Goal: Connect with others: Establish contact or relationships with other users

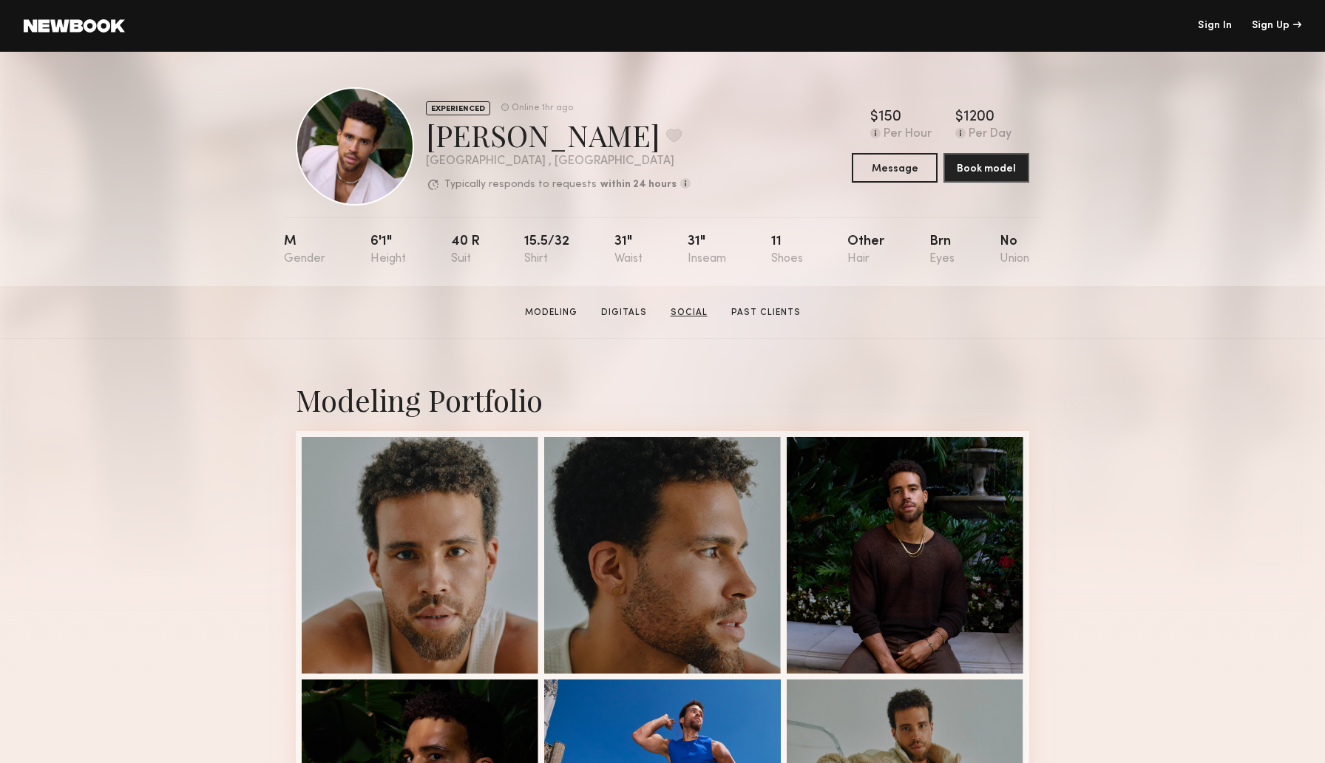
click at [698, 314] on link "Social" at bounding box center [689, 312] width 49 height 13
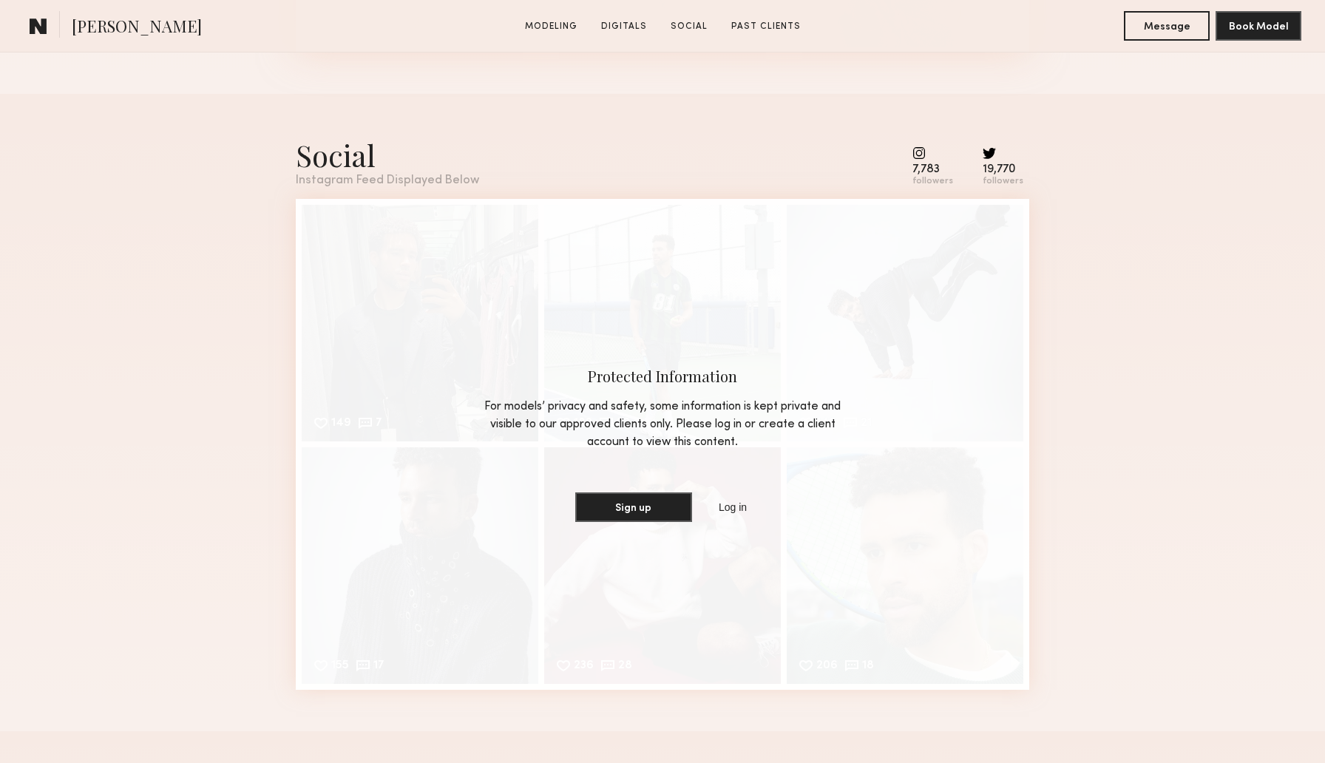
scroll to position [2025, 0]
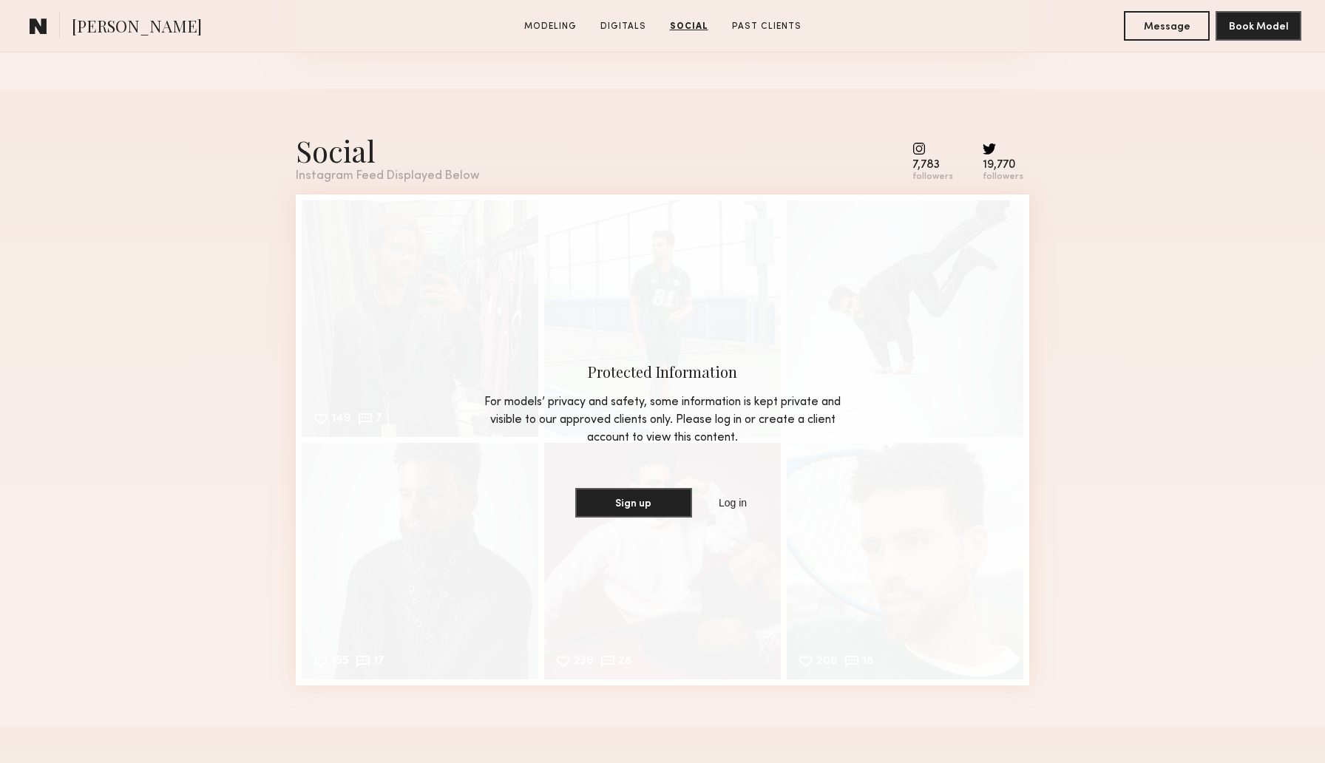
click at [927, 145] on common-icon at bounding box center [932, 148] width 41 height 13
click at [732, 501] on link "Log in" at bounding box center [733, 503] width 34 height 18
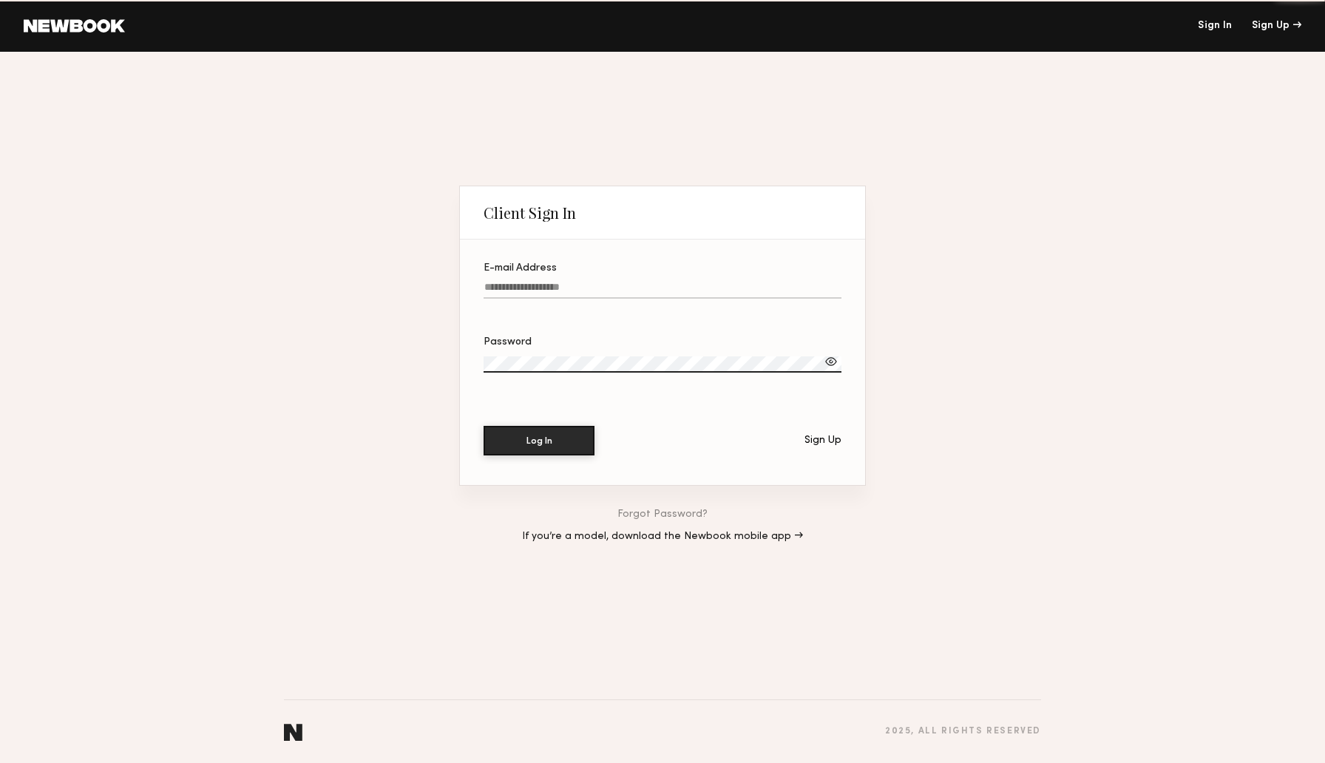
type input "**********"
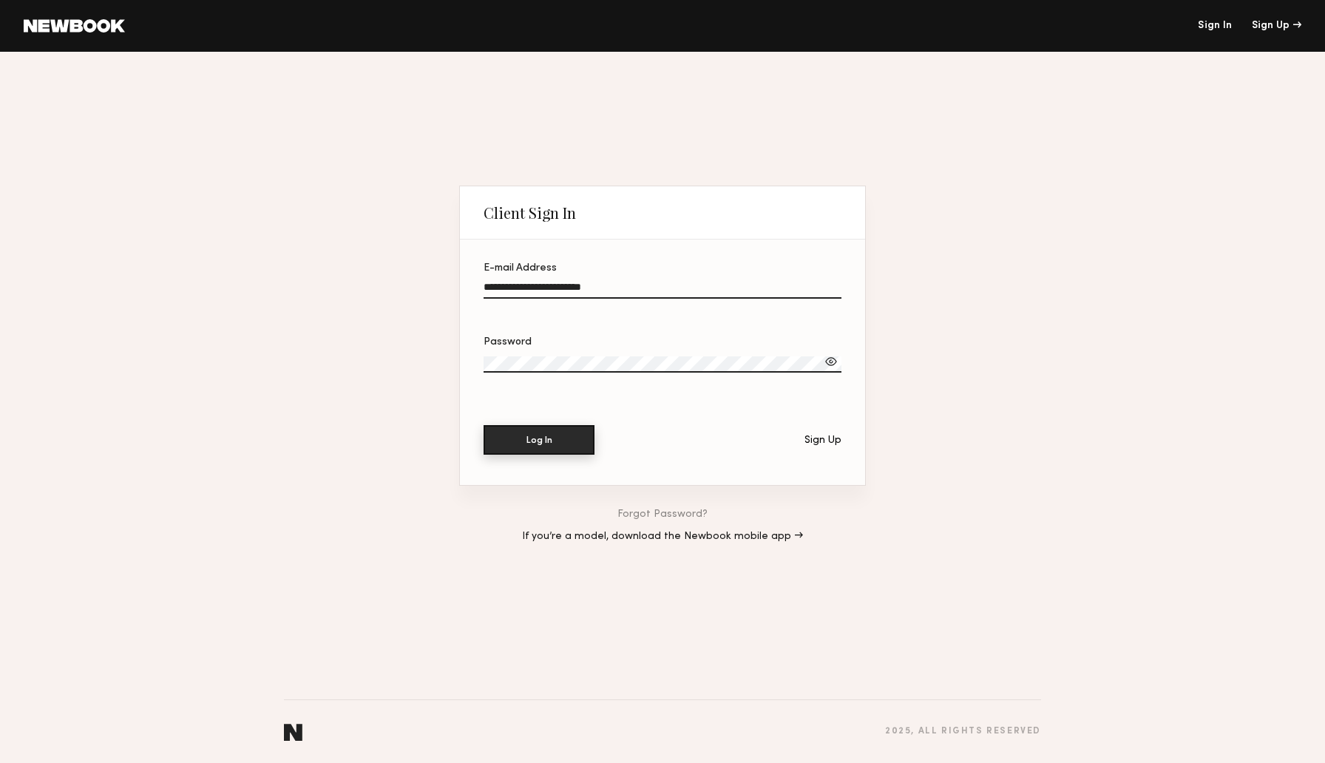
click at [571, 450] on button "Log In" at bounding box center [539, 440] width 111 height 30
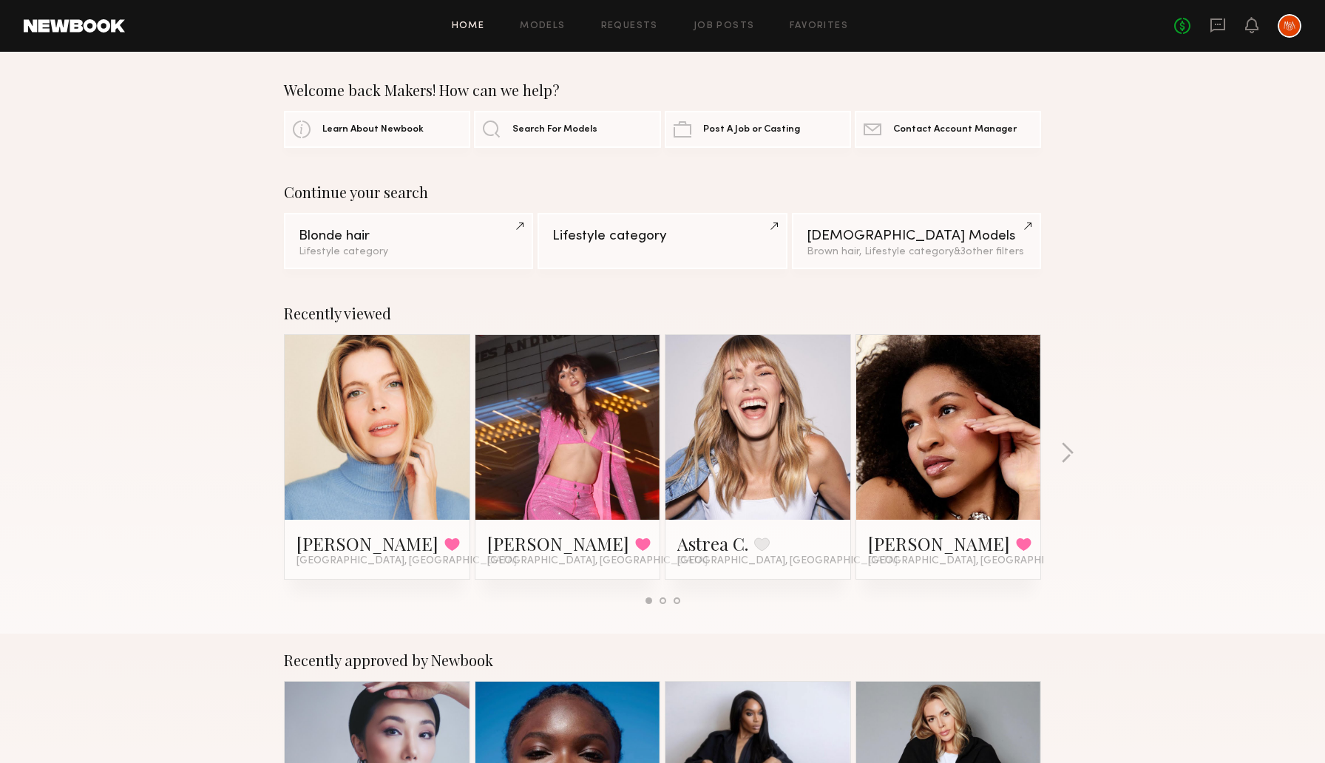
click at [523, 420] on link at bounding box center [568, 427] width 90 height 185
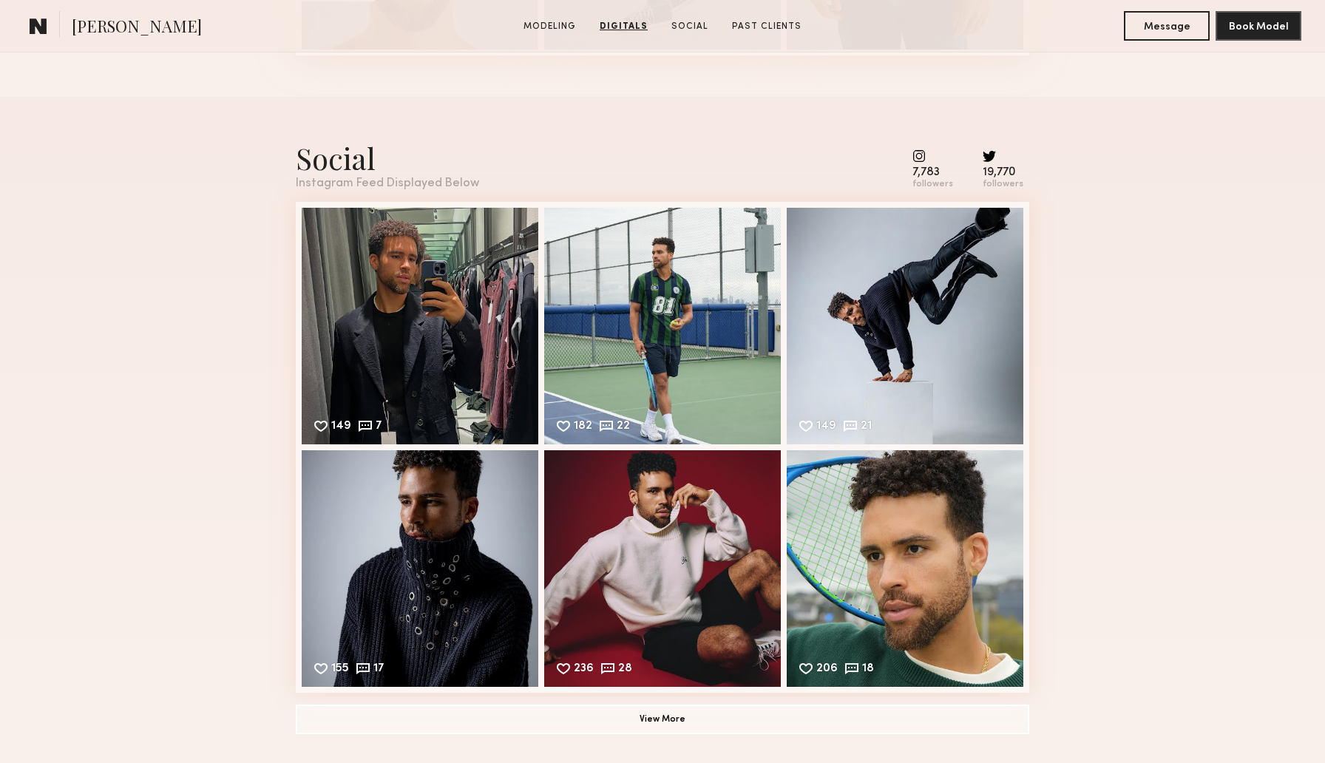
scroll to position [2031, 0]
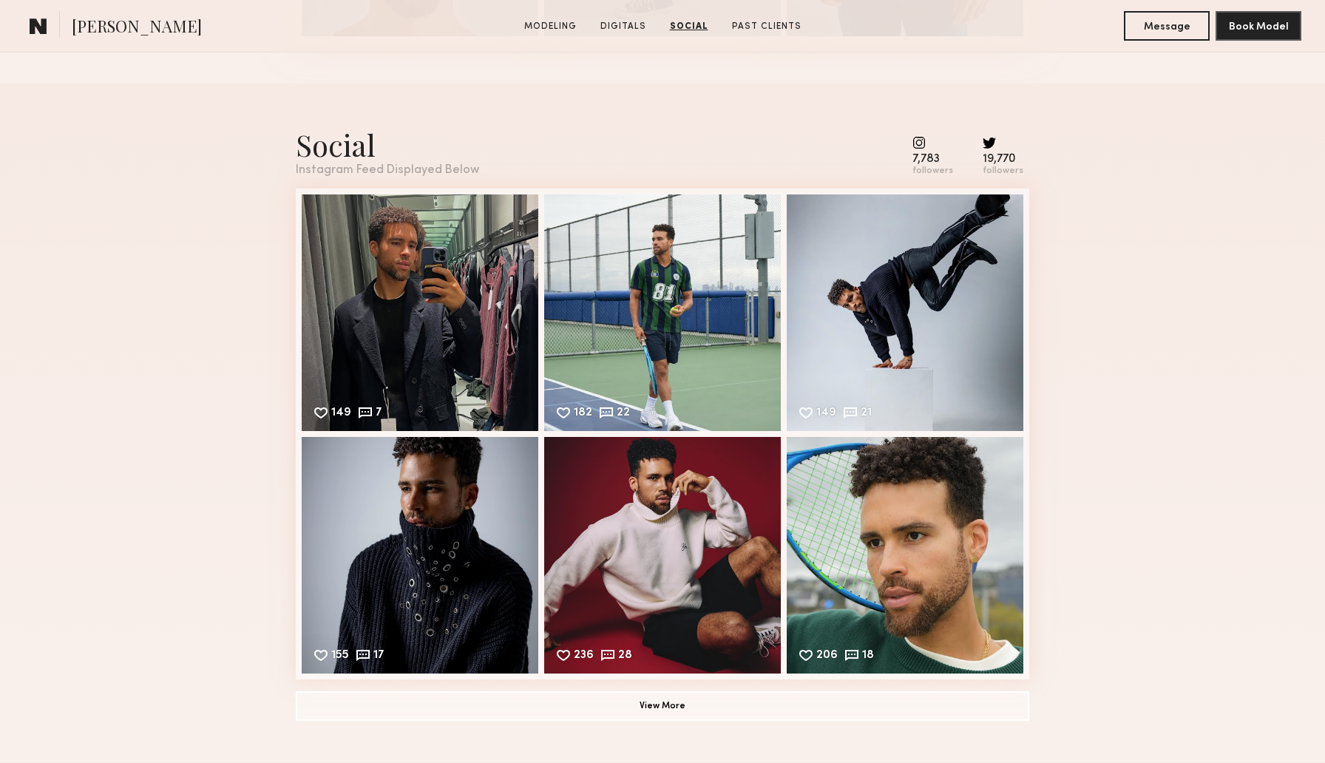
click at [925, 139] on common-icon at bounding box center [932, 142] width 41 height 13
click at [357, 144] on div "Social" at bounding box center [387, 144] width 183 height 39
click at [416, 322] on div "149 7 Likes & comments displayed to show model’s engagement" at bounding box center [420, 311] width 237 height 237
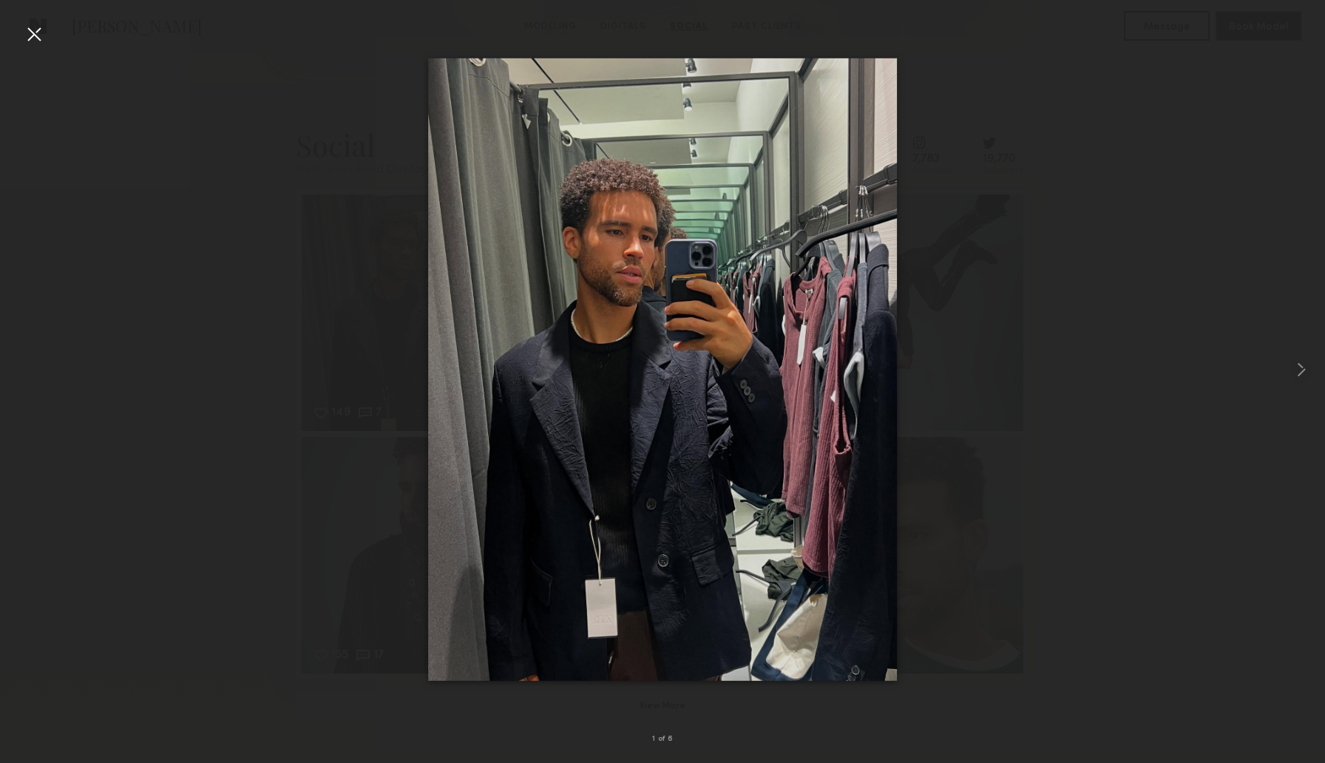
click at [260, 341] on div at bounding box center [662, 370] width 1325 height 692
click at [35, 34] on div at bounding box center [34, 34] width 24 height 24
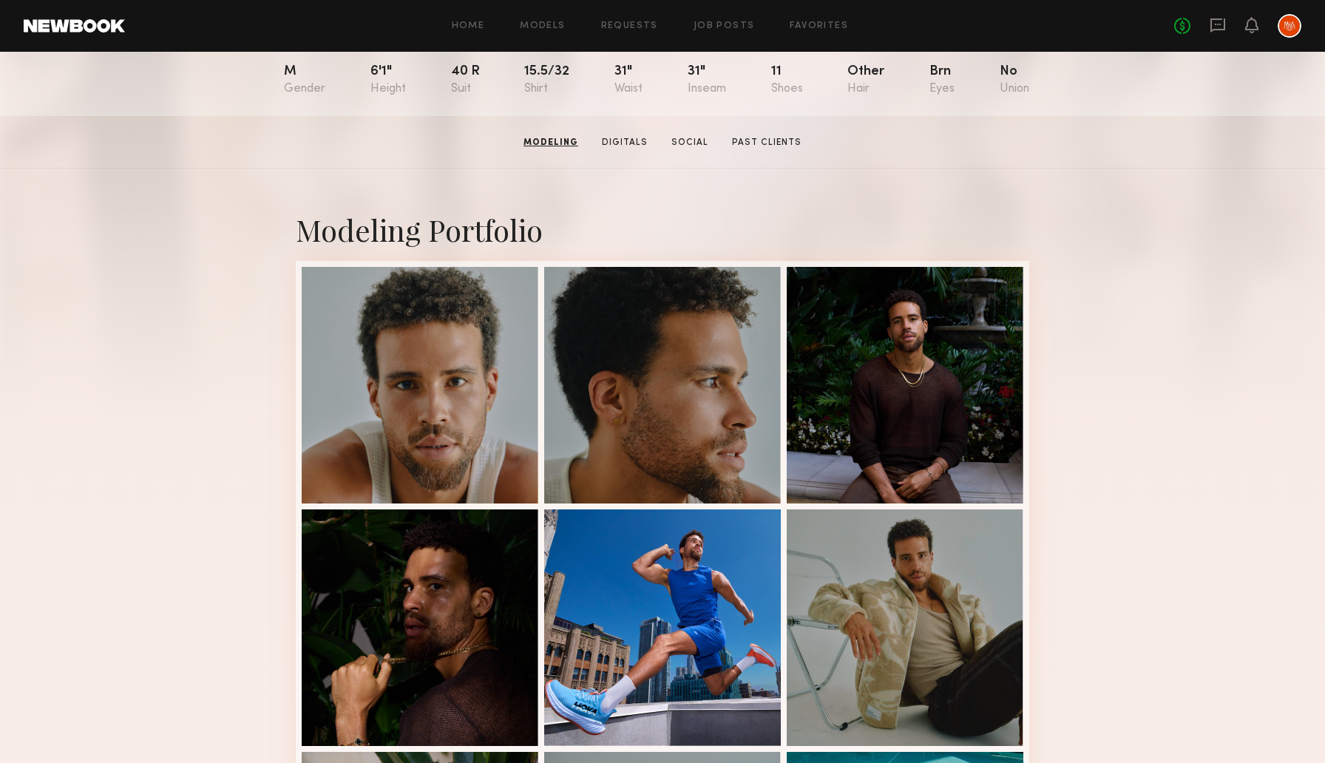
scroll to position [0, 0]
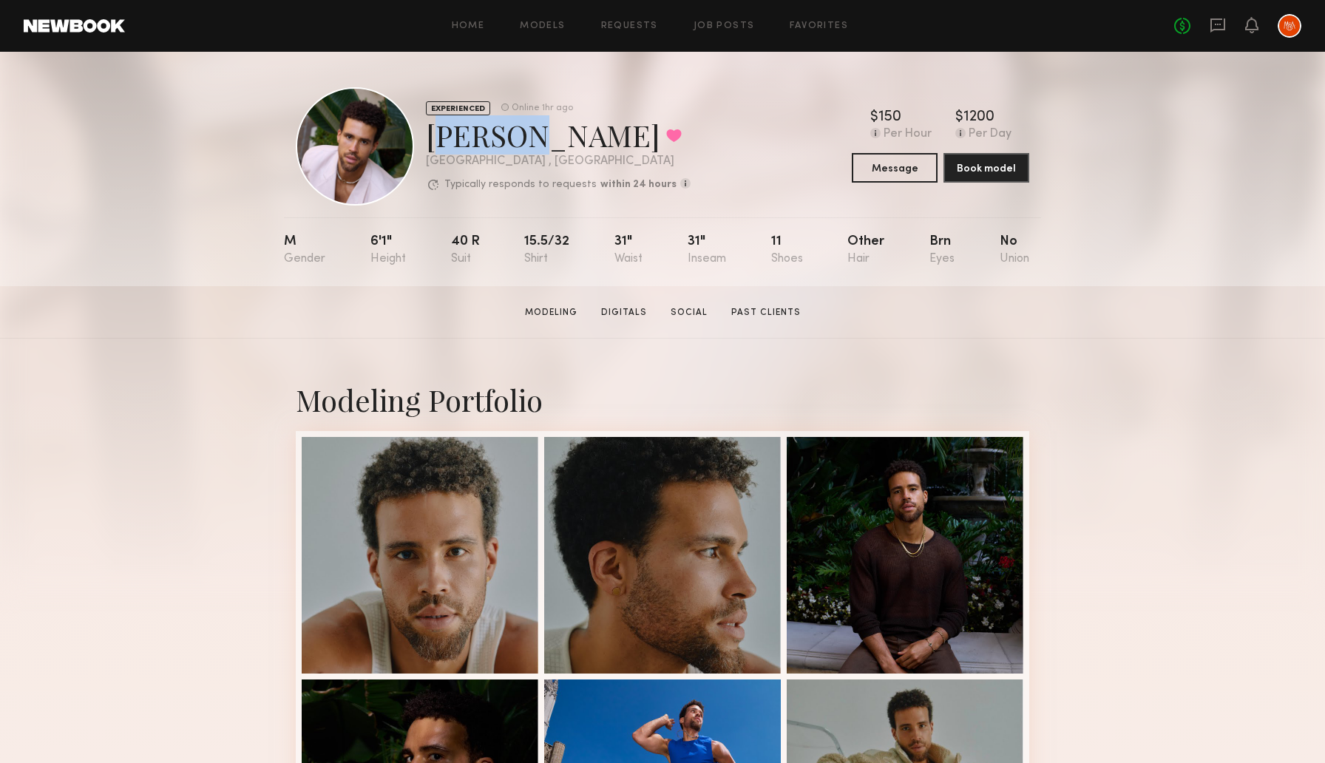
drag, startPoint x: 428, startPoint y: 136, endPoint x: 510, endPoint y: 142, distance: 82.3
click at [510, 142] on div "Trae G. Favorited" at bounding box center [558, 134] width 265 height 39
copy div "Trae G"
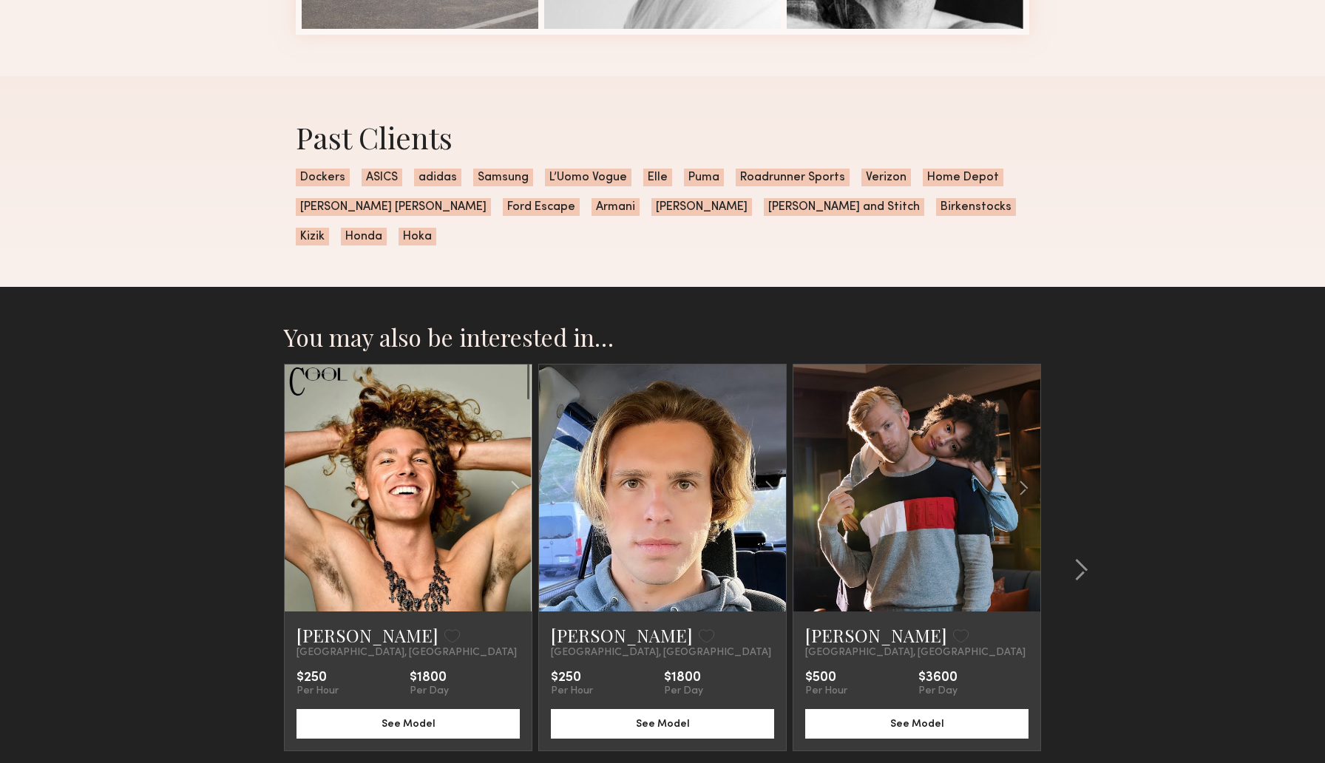
scroll to position [1321, 0]
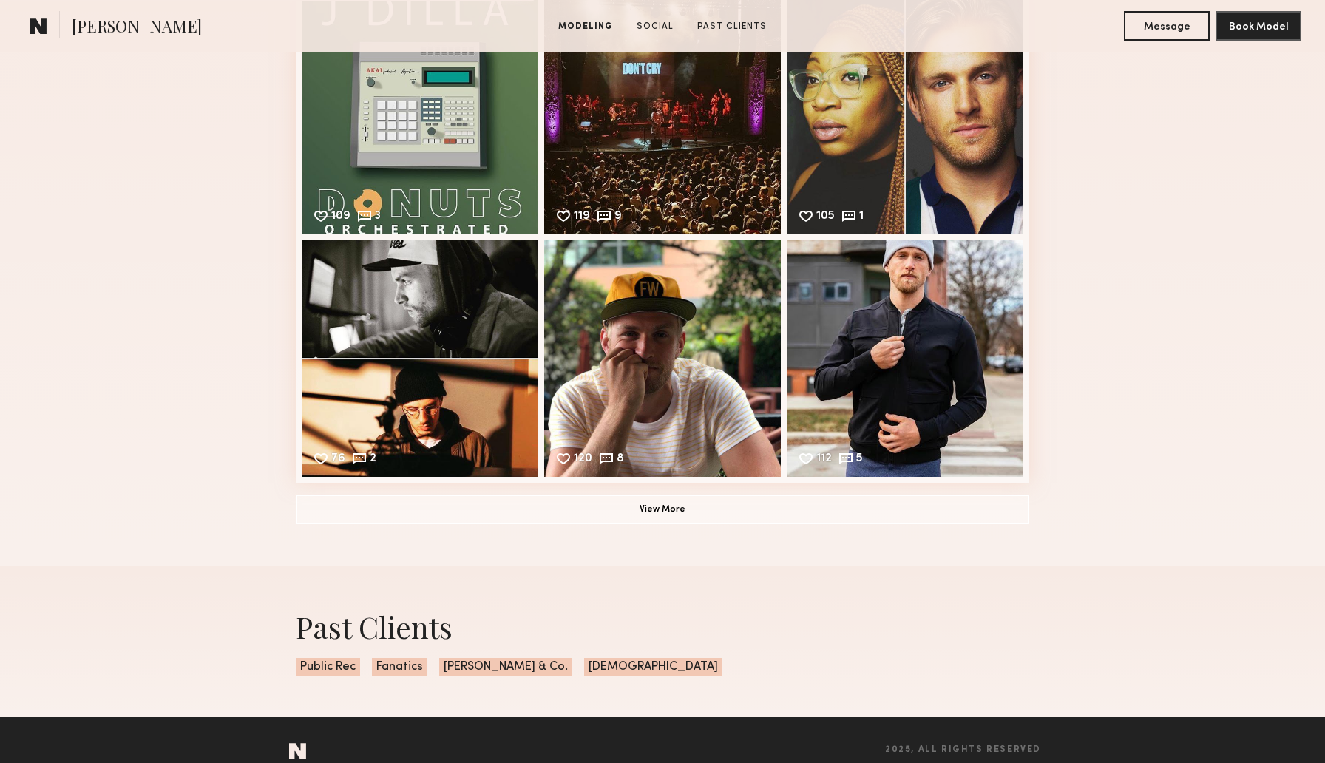
scroll to position [1321, 0]
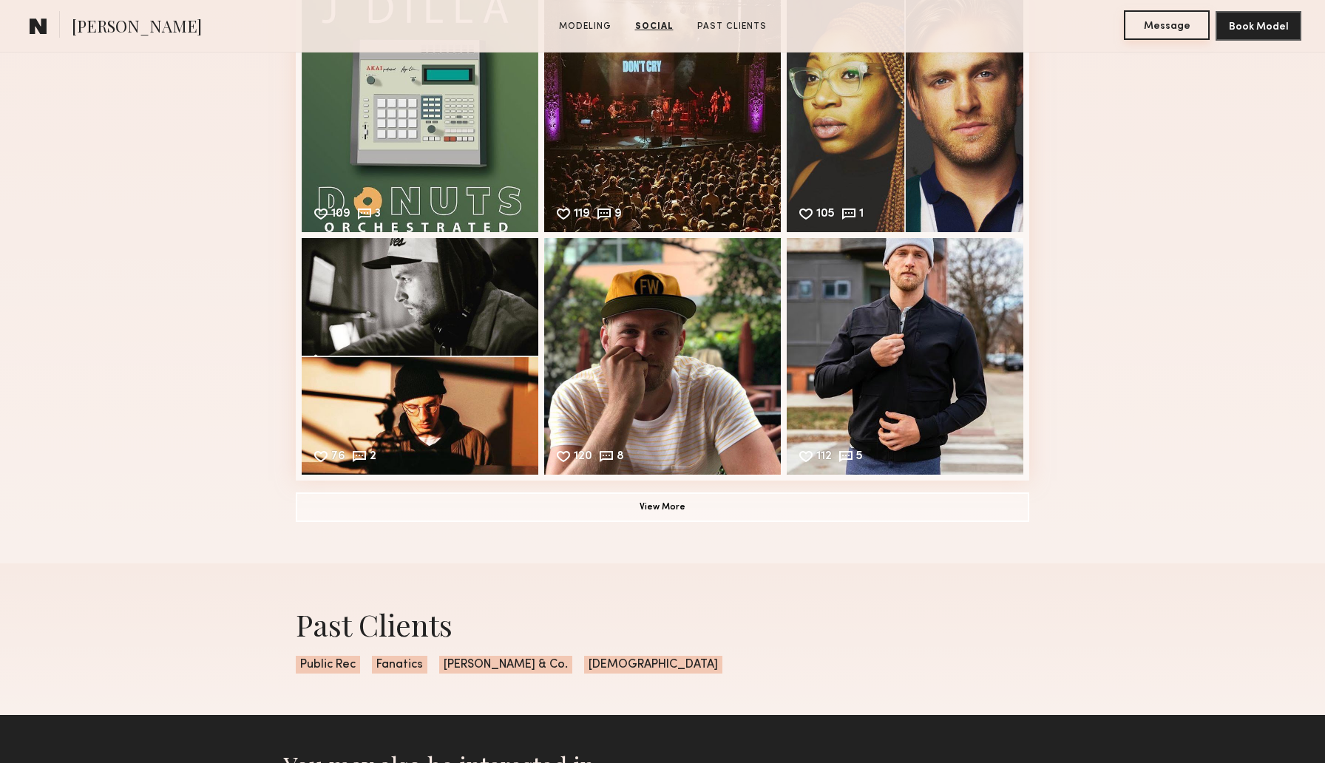
click at [1148, 34] on button "Message" at bounding box center [1167, 25] width 86 height 30
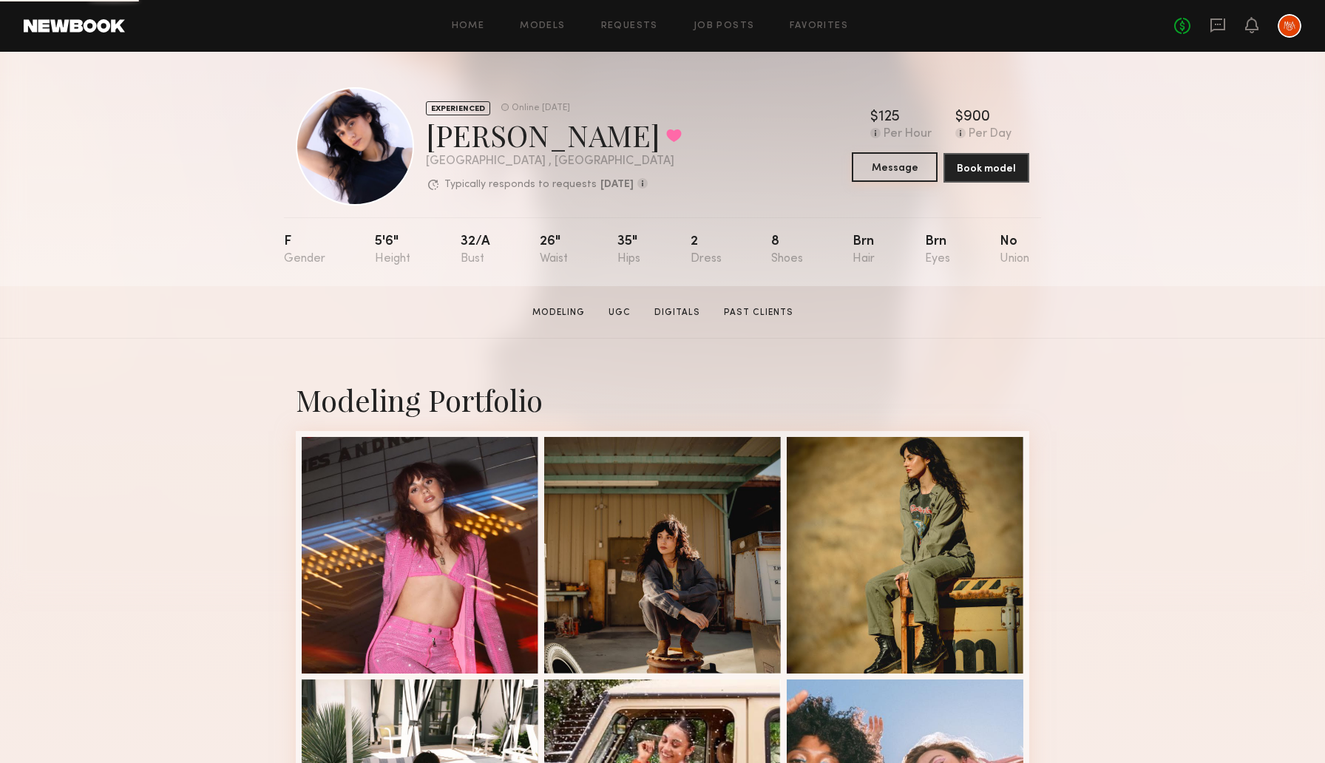
click at [909, 165] on button "Message" at bounding box center [895, 167] width 86 height 30
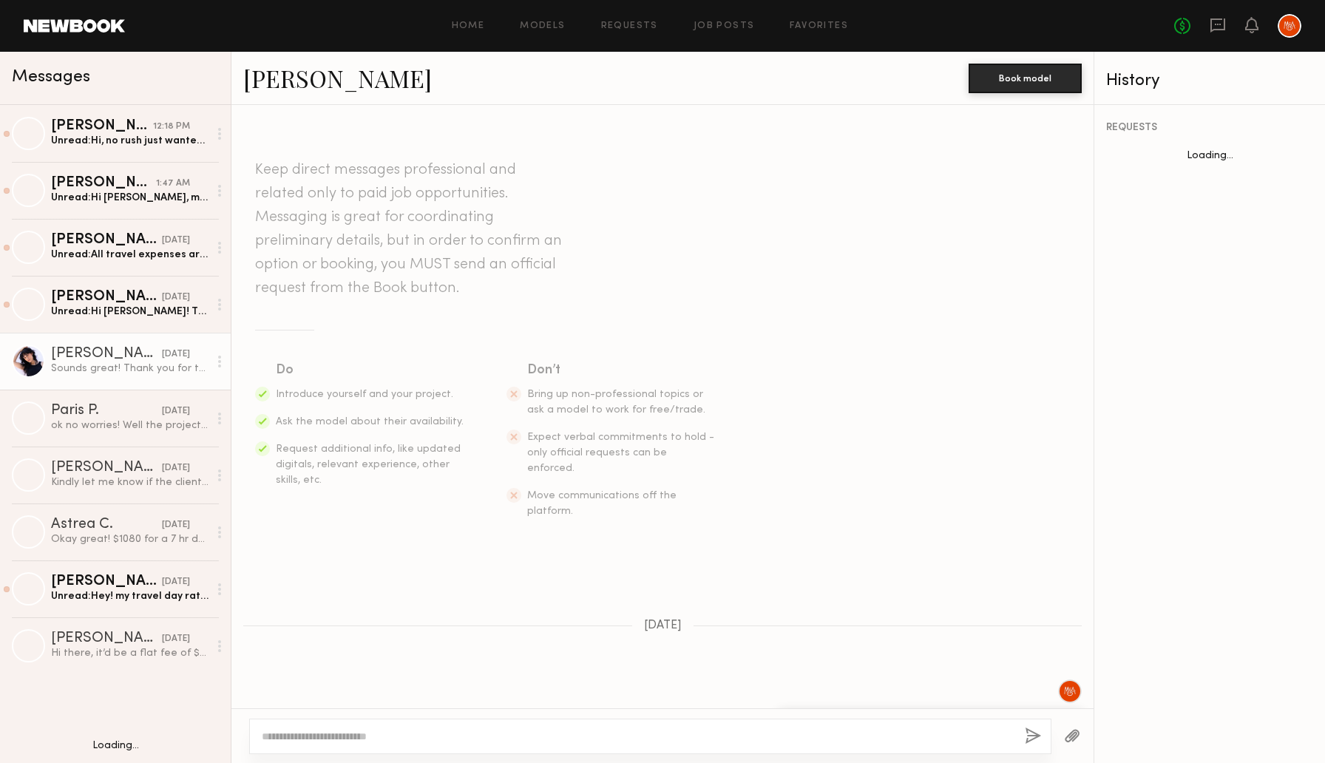
scroll to position [1352, 0]
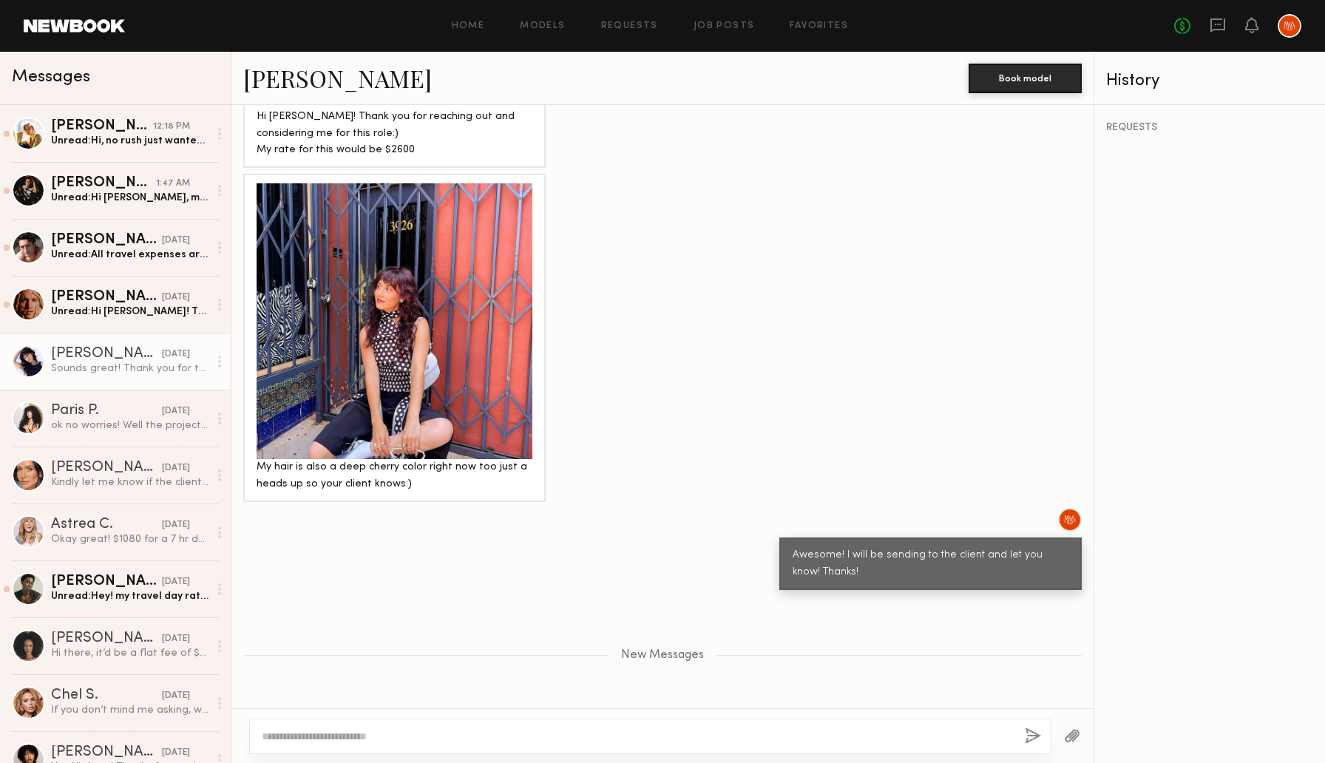
click at [400, 275] on div at bounding box center [395, 321] width 276 height 276
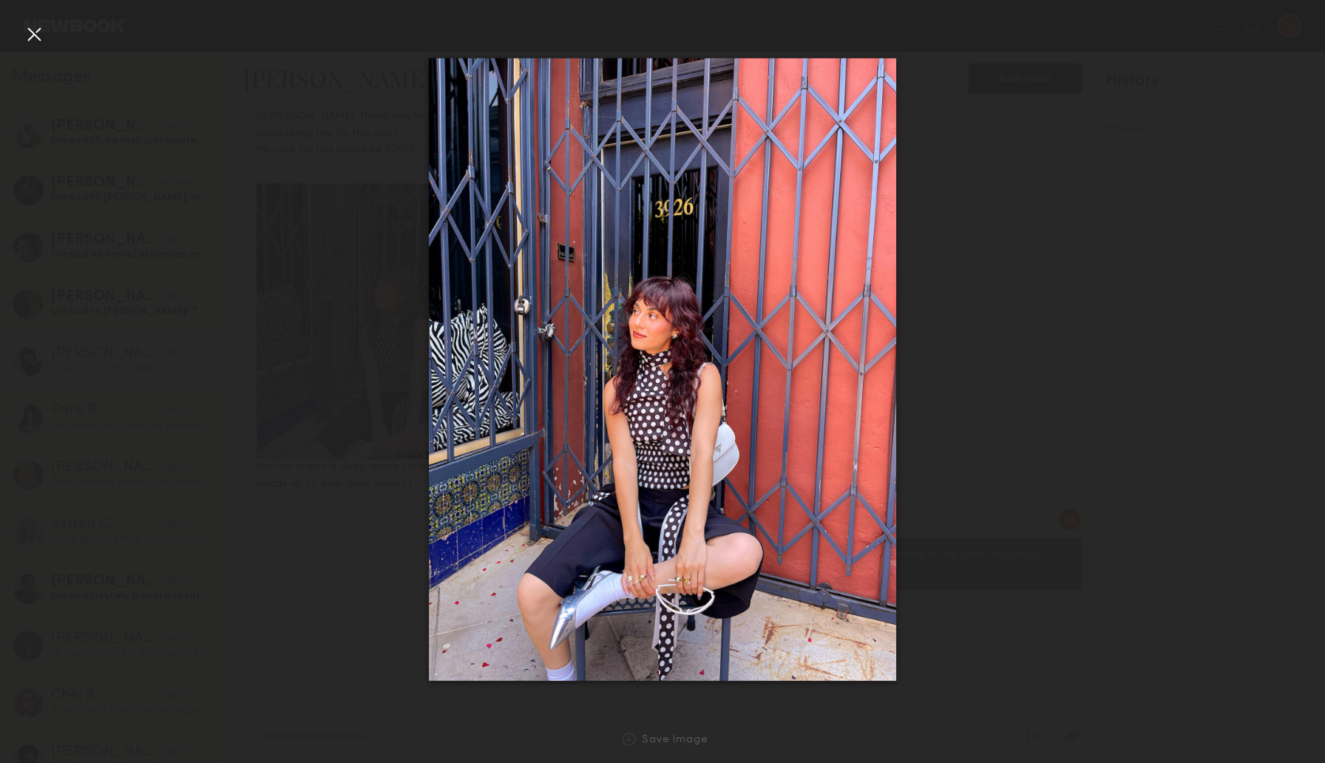
click at [295, 430] on div at bounding box center [662, 370] width 1325 height 692
